Goal: Information Seeking & Learning: Learn about a topic

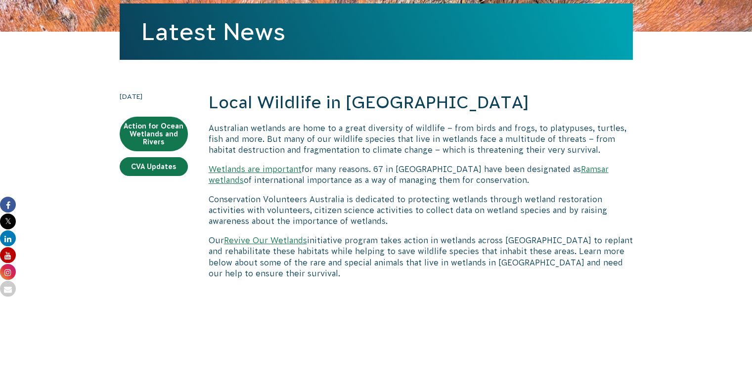
click at [490, 147] on p "Australian wetlands are home to a great diversity of wildlife – from birds and …" at bounding box center [421, 139] width 424 height 33
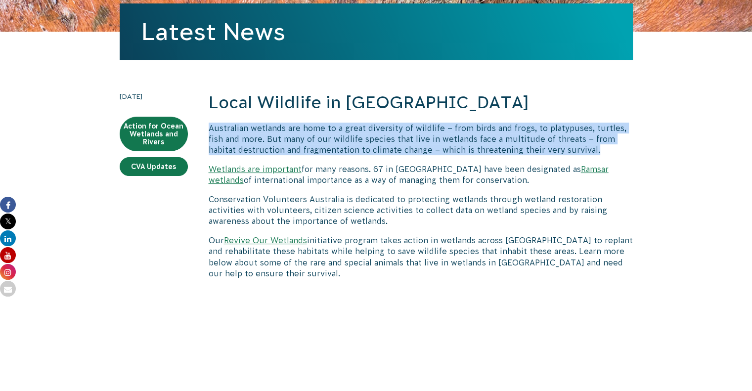
drag, startPoint x: 209, startPoint y: 128, endPoint x: 594, endPoint y: 151, distance: 385.7
click at [594, 151] on p "Australian wetlands are home to a great diversity of wildlife – from birds and …" at bounding box center [421, 139] width 424 height 33
copy p "Australian wetlands are home to a great diversity of wildlife – from birds and …"
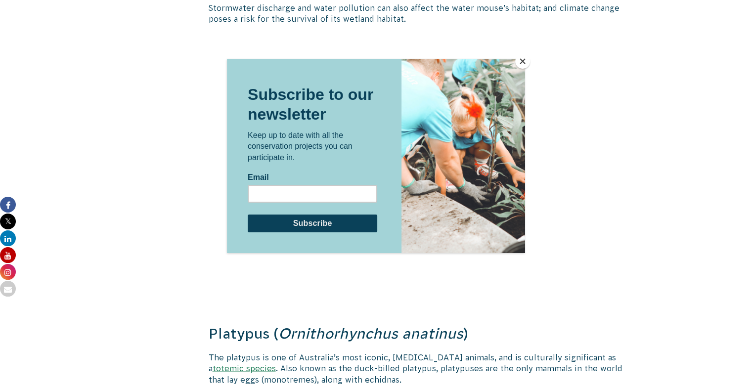
scroll to position [1835, 0]
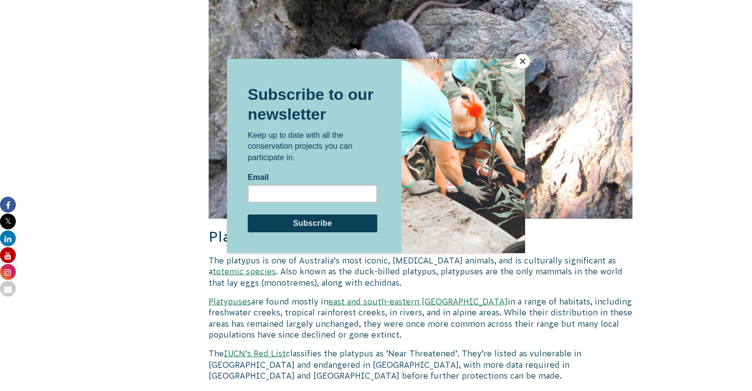
click at [522, 61] on button "Close" at bounding box center [522, 61] width 15 height 15
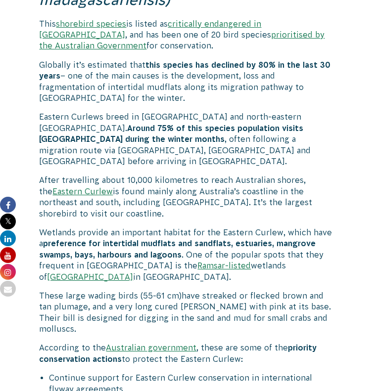
scroll to position [891, 0]
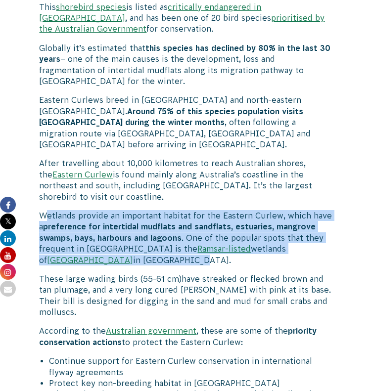
drag, startPoint x: 43, startPoint y: 204, endPoint x: 116, endPoint y: 249, distance: 85.2
click at [116, 249] on p "Wetlands provide an important habitat for the Eastern Curlew, which have a pref…" at bounding box center [185, 237] width 293 height 55
drag, startPoint x: 39, startPoint y: 202, endPoint x: 99, endPoint y: 251, distance: 77.3
click at [99, 251] on p "Wetlands provide an important habitat for the Eastern Curlew, which have a pref…" at bounding box center [185, 237] width 293 height 55
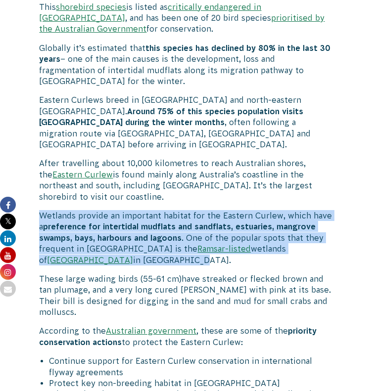
copy p "Wetlands provide an important habitat for the Eastern Curlew, which have a pref…"
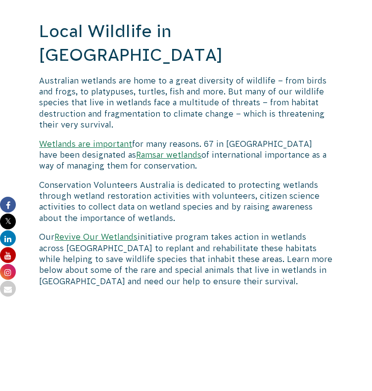
scroll to position [99, 0]
